Goal: Information Seeking & Learning: Learn about a topic

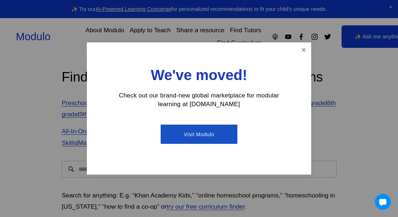
click at [296, 49] on div "We've moved! Check out our brand-new global marketplace for modular learning at…" at bounding box center [199, 108] width 225 height 132
click at [306, 53] on link "Close" at bounding box center [304, 49] width 13 height 13
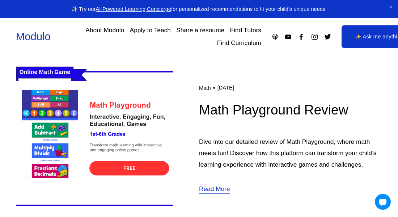
scroll to position [196, 0]
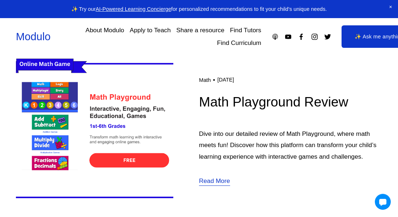
click at [106, 155] on img at bounding box center [95, 130] width 158 height 158
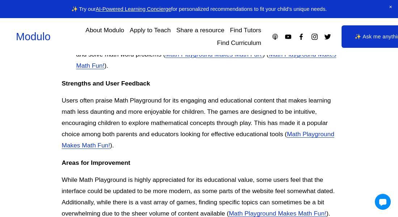
scroll to position [782, 0]
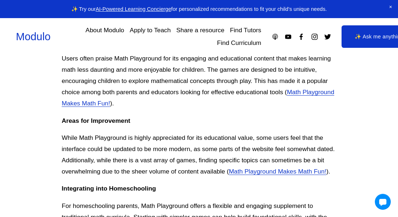
click at [296, 49] on div "Modulo About Modulo Apply to Teach Share a resource Find Tutors Find Curriculum" at bounding box center [199, 36] width 367 height 25
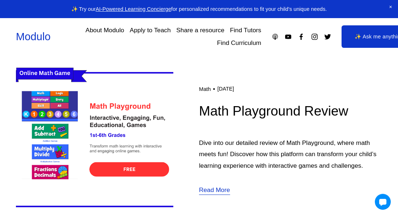
scroll to position [187, 0]
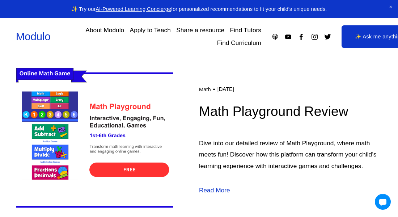
click at [127, 161] on img at bounding box center [95, 140] width 158 height 158
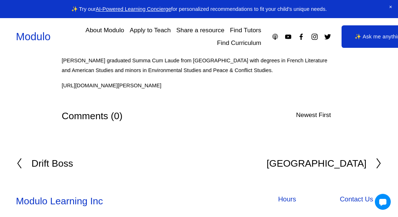
scroll to position [4844, 0]
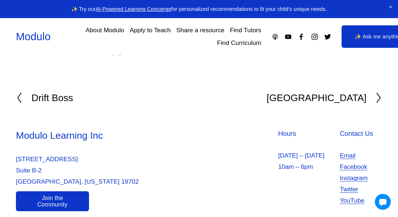
click at [37, 93] on h2 "Drift Boss" at bounding box center [53, 98] width 42 height 10
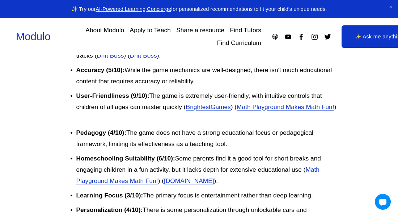
scroll to position [2017, 0]
